Goal: Task Accomplishment & Management: Manage account settings

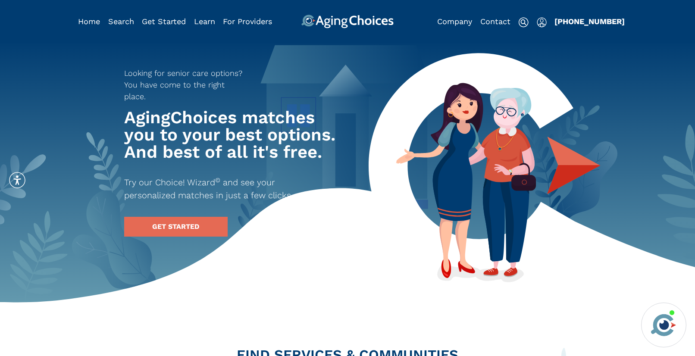
click at [542, 19] on img "Popover trigger" at bounding box center [542, 22] width 10 height 10
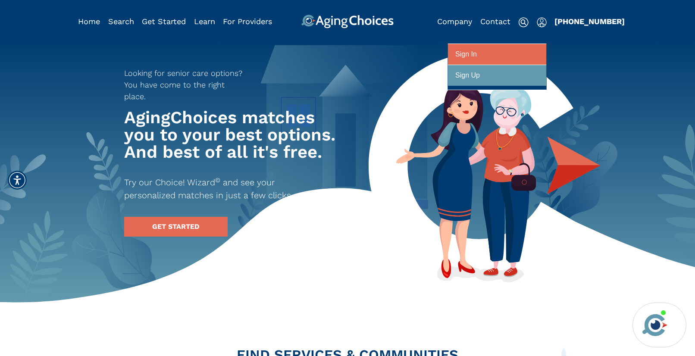
click at [515, 57] on div at bounding box center [497, 55] width 84 height 16
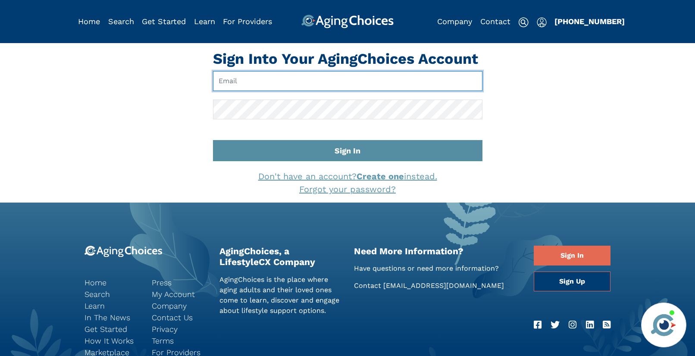
type input "[EMAIL_ADDRESS][DOMAIN_NAME]"
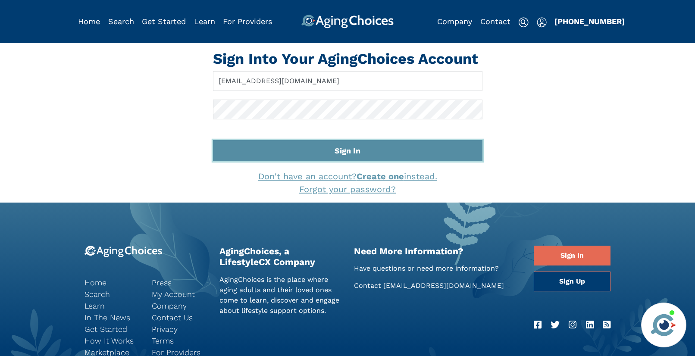
click at [356, 149] on button "Sign In" at bounding box center [347, 150] width 269 height 21
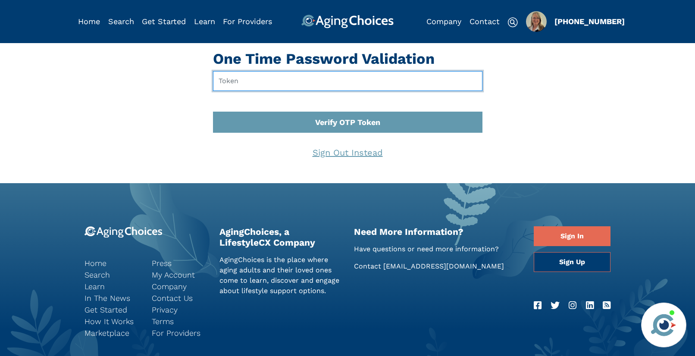
click at [256, 85] on input "text" at bounding box center [347, 81] width 269 height 20
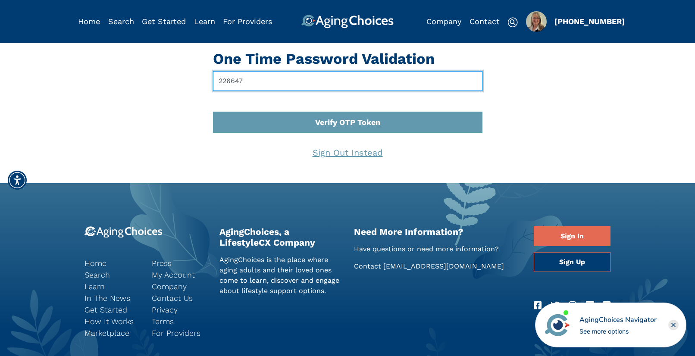
click at [213, 112] on button "Verify OTP Token" at bounding box center [347, 122] width 269 height 21
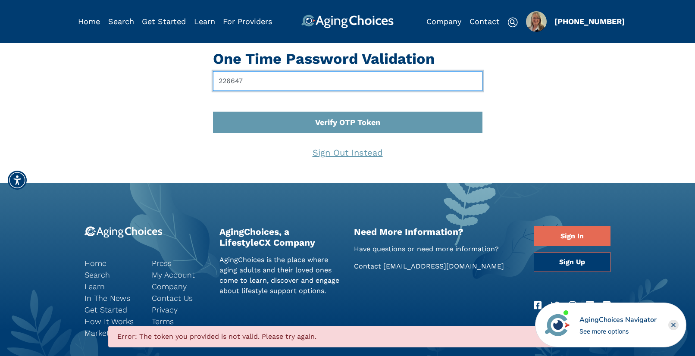
click at [251, 83] on input "226647" at bounding box center [347, 81] width 269 height 20
click at [244, 80] on input "226647" at bounding box center [347, 81] width 269 height 20
type input "743285"
click at [213, 112] on button "Verify OTP Token" at bounding box center [347, 122] width 269 height 21
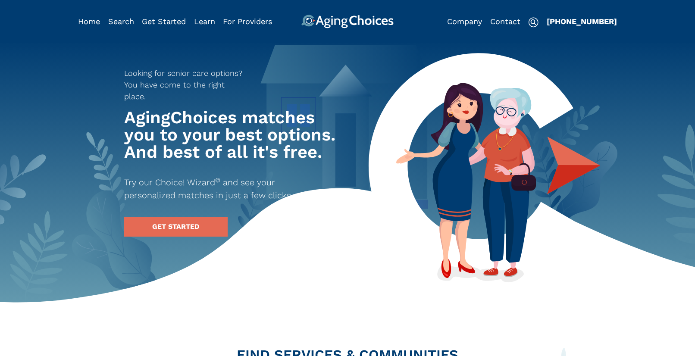
type input "[PERSON_NAME]"
type input "[EMAIL_ADDRESS][DOMAIN_NAME]"
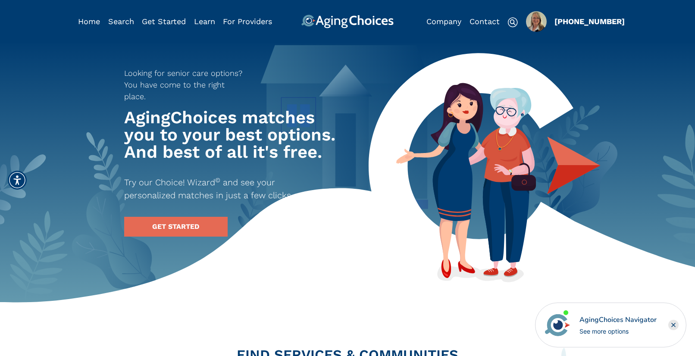
click at [537, 22] on img "Popover trigger" at bounding box center [536, 21] width 21 height 21
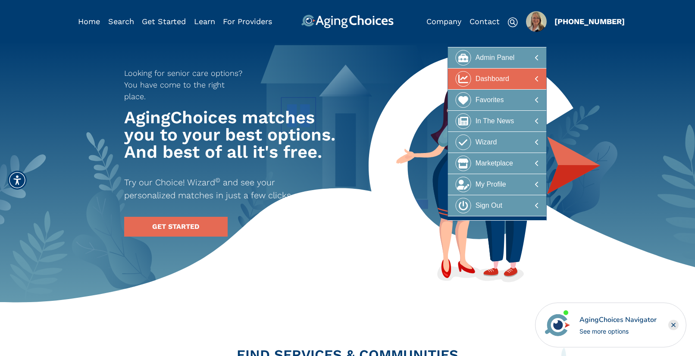
click at [528, 78] on div at bounding box center [497, 79] width 84 height 16
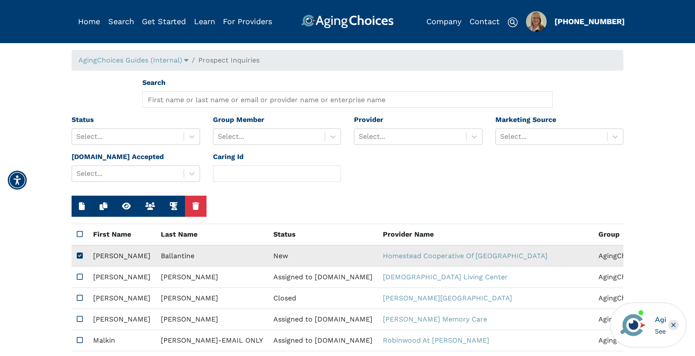
click at [167, 253] on td "Ballantine" at bounding box center [212, 256] width 112 height 22
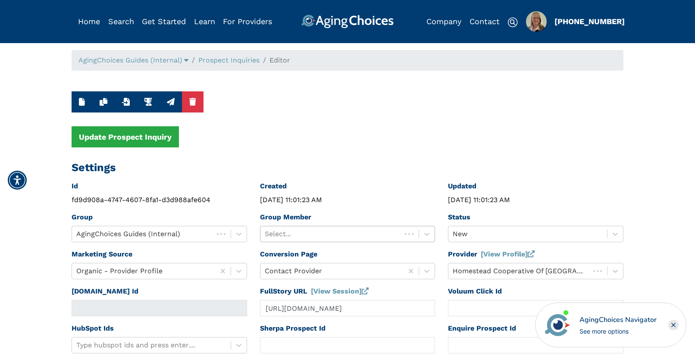
click at [285, 232] on div at bounding box center [331, 234] width 133 height 12
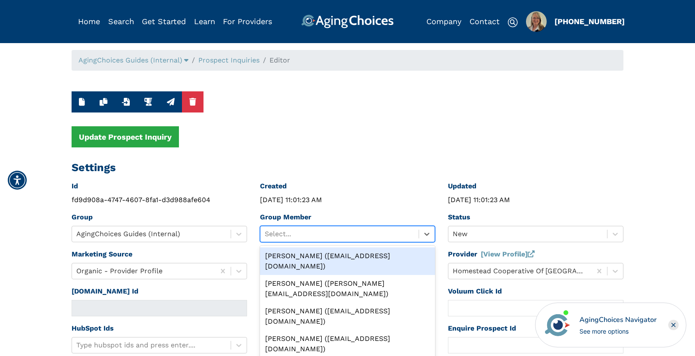
click at [299, 258] on div "[PERSON_NAME] ([EMAIL_ADDRESS][DOMAIN_NAME])" at bounding box center [347, 261] width 175 height 28
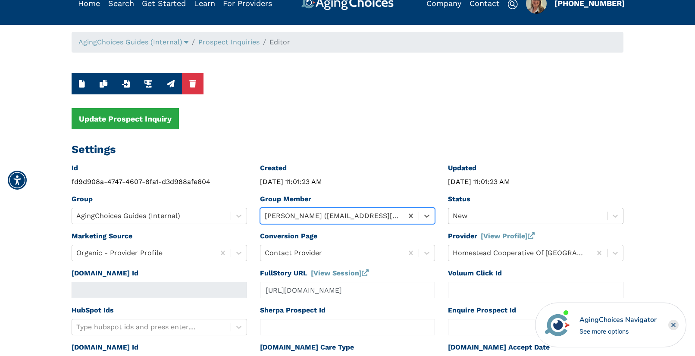
click at [470, 224] on div "New" at bounding box center [535, 216] width 175 height 16
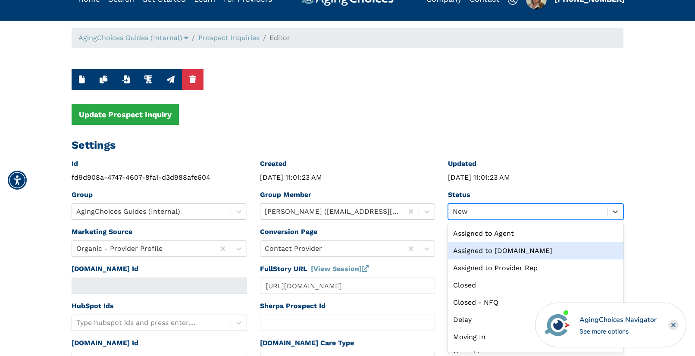
click at [484, 250] on div "Assigned to [DOMAIN_NAME]" at bounding box center [535, 250] width 175 height 17
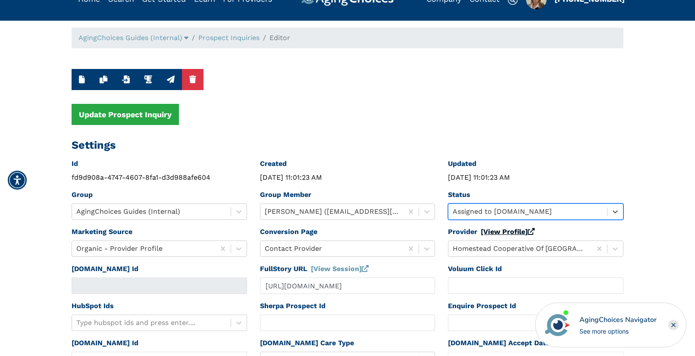
click at [489, 231] on link "[View Profile]" at bounding box center [508, 232] width 54 height 8
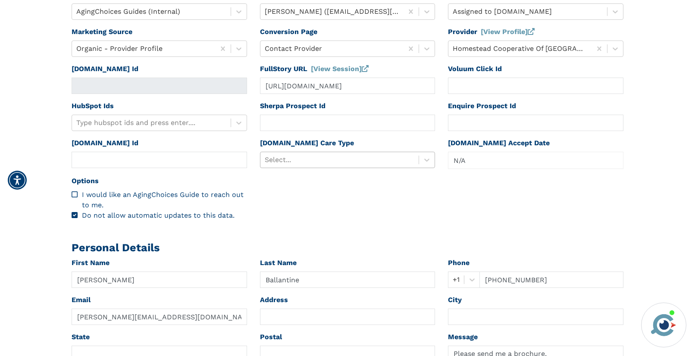
scroll to position [261, 0]
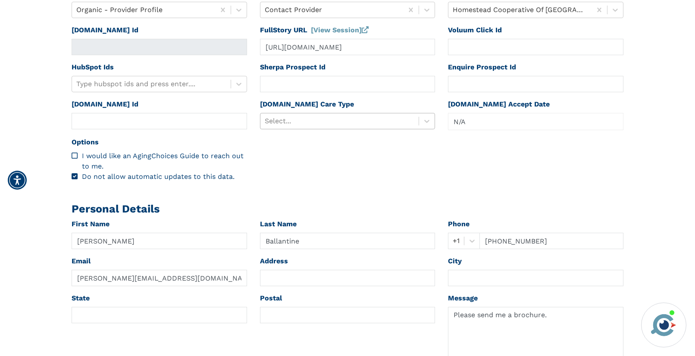
click at [324, 119] on div at bounding box center [340, 121] width 150 height 12
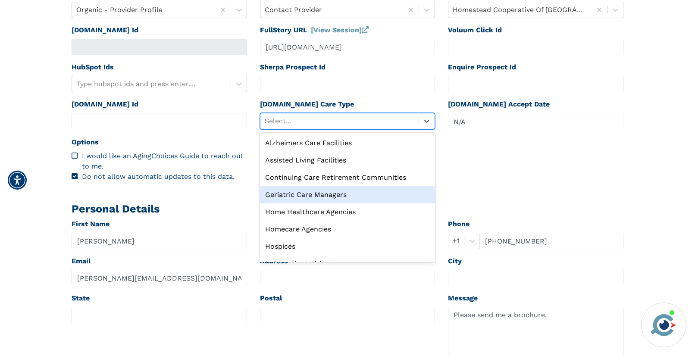
scroll to position [29, 0]
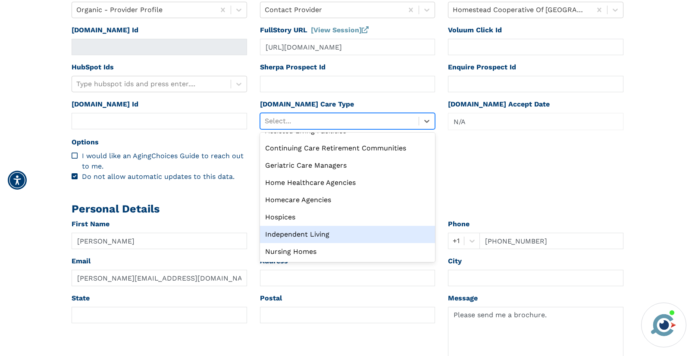
click at [305, 234] on div "Independent Living" at bounding box center [347, 234] width 175 height 17
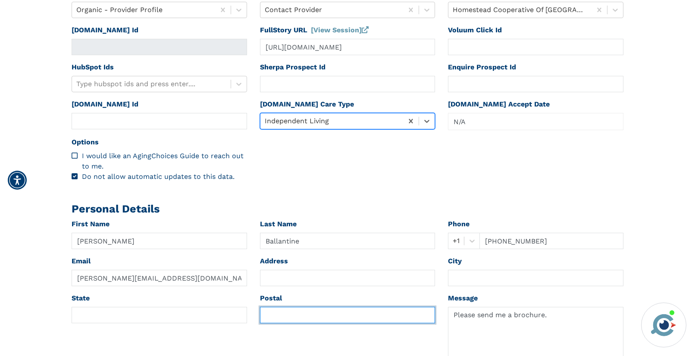
click at [292, 313] on input "text" at bounding box center [347, 315] width 175 height 16
paste input "50659"
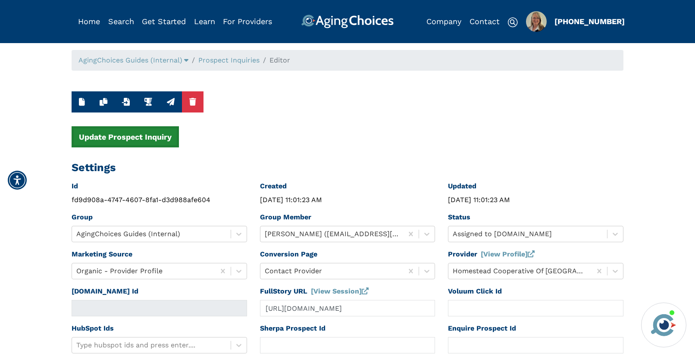
type input "50659"
click at [155, 138] on button "Update Prospect Inquiry" at bounding box center [125, 136] width 107 height 21
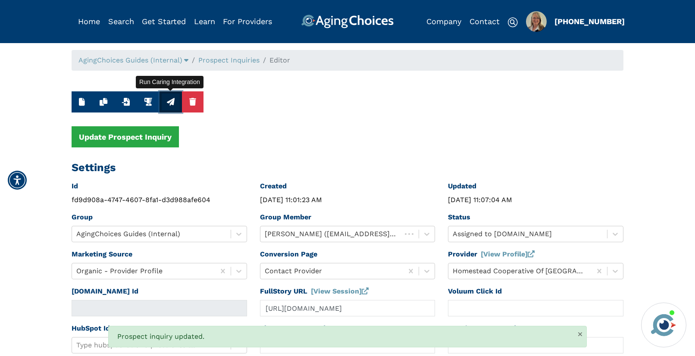
click at [169, 103] on icon "button" at bounding box center [171, 102] width 8 height 8
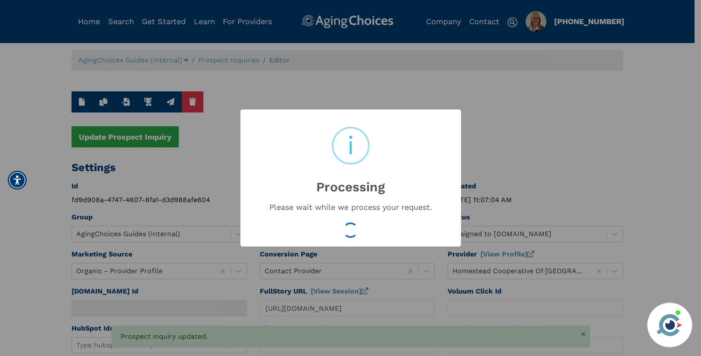
type input "16545958"
type input "[DATE] 11:07:06 AM"
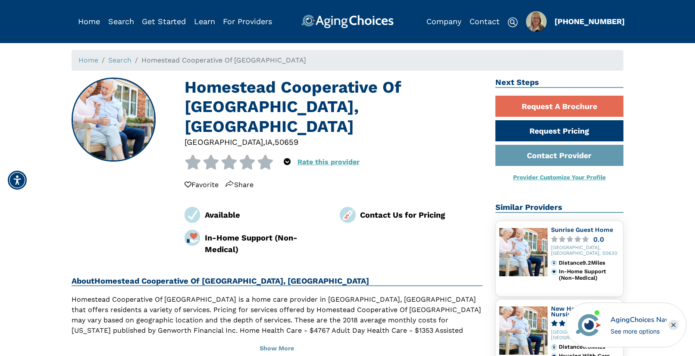
click at [275, 136] on div "50659" at bounding box center [287, 142] width 24 height 12
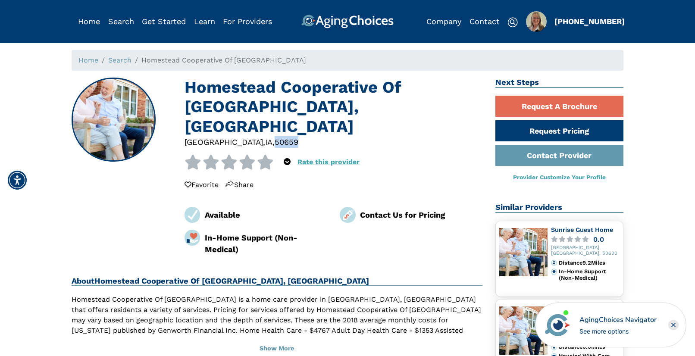
copy div "50659"
